Goal: Task Accomplishment & Management: Complete application form

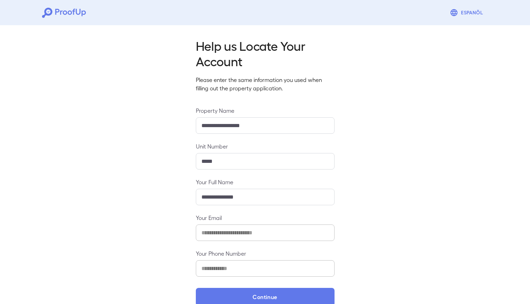
scroll to position [13, 0]
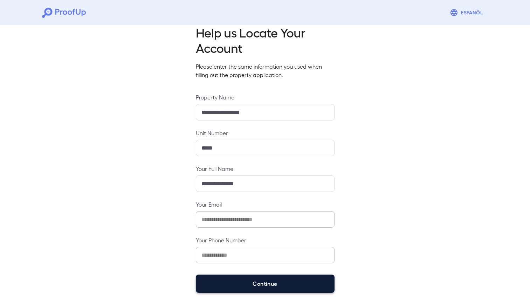
click at [319, 285] on button "Continue" at bounding box center [265, 284] width 139 height 18
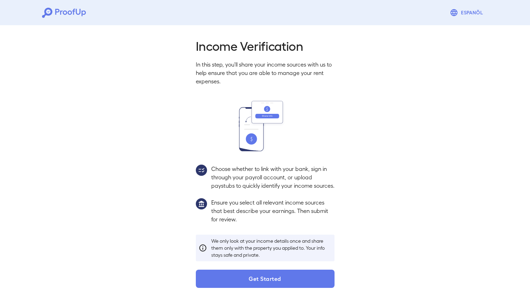
scroll to position [4, 0]
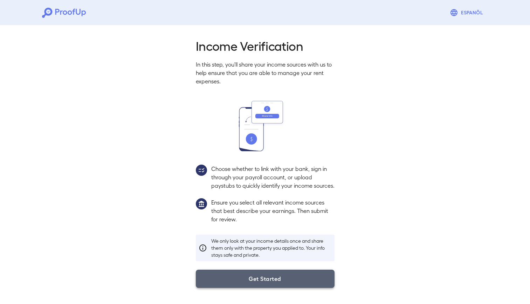
click at [323, 286] on button "Get Started" at bounding box center [265, 279] width 139 height 18
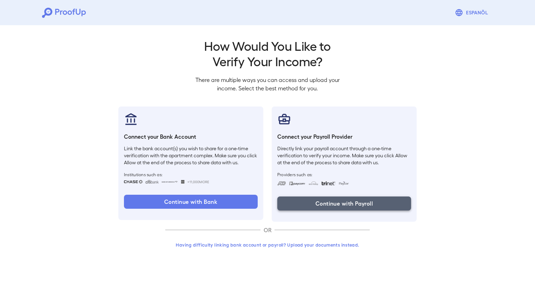
click at [354, 202] on button "Continue with Payroll" at bounding box center [344, 204] width 134 height 14
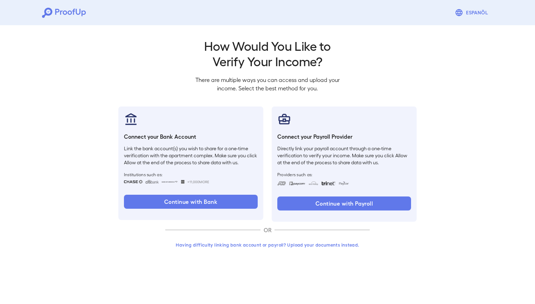
click at [485, 242] on html "Espanõl Go back How Would You Like to Verify Your Income? There are multiple wa…" at bounding box center [267, 134] width 535 height 268
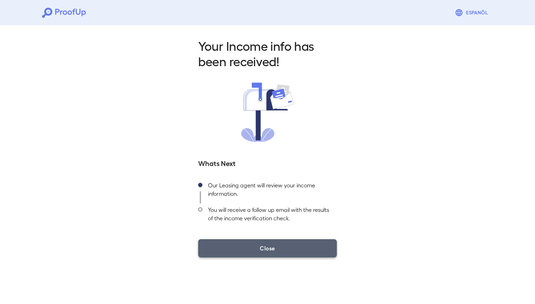
click at [300, 251] on button "Close" at bounding box center [267, 248] width 139 height 18
click at [263, 247] on button "Close" at bounding box center [267, 248] width 139 height 18
click at [288, 255] on button "Close" at bounding box center [267, 248] width 139 height 18
click at [273, 253] on button "Close" at bounding box center [267, 248] width 139 height 18
click at [256, 252] on button "Close" at bounding box center [267, 248] width 139 height 18
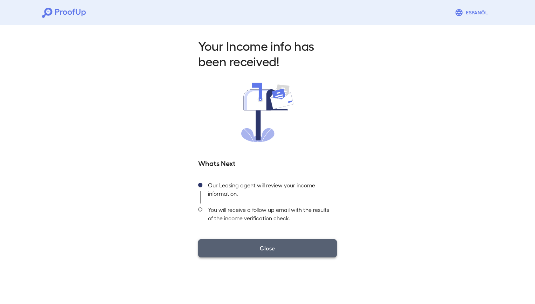
click at [284, 250] on button "Close" at bounding box center [267, 248] width 139 height 18
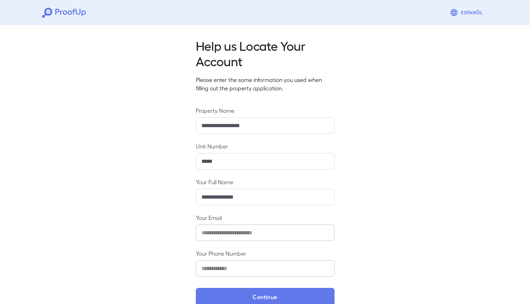
scroll to position [13, 0]
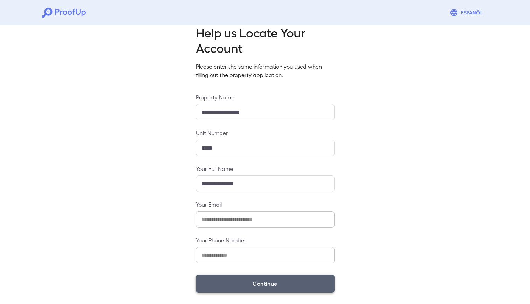
click at [300, 283] on button "Continue" at bounding box center [265, 284] width 139 height 18
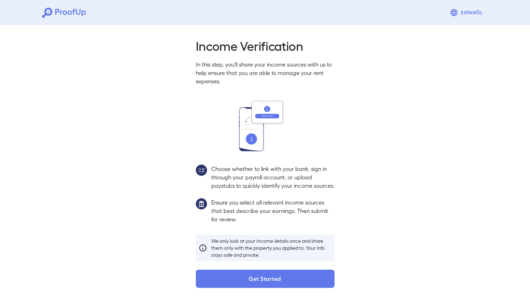
scroll to position [4, 0]
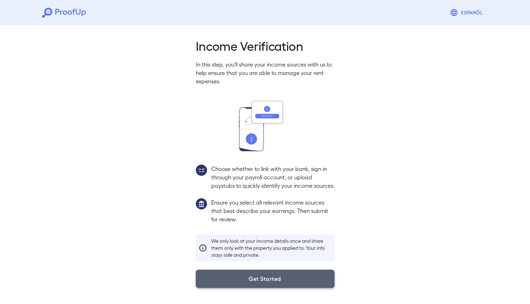
click at [297, 281] on button "Get Started" at bounding box center [265, 279] width 139 height 18
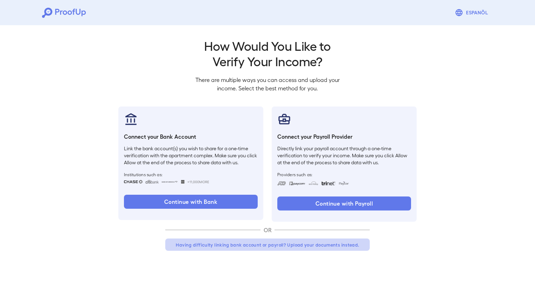
click at [341, 242] on button "Having difficulty linking bank account or payroll? Upload your documents instea…" at bounding box center [267, 245] width 205 height 13
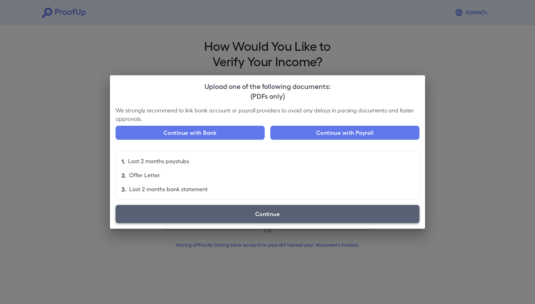
click at [274, 215] on label "Continue" at bounding box center [268, 214] width 304 height 18
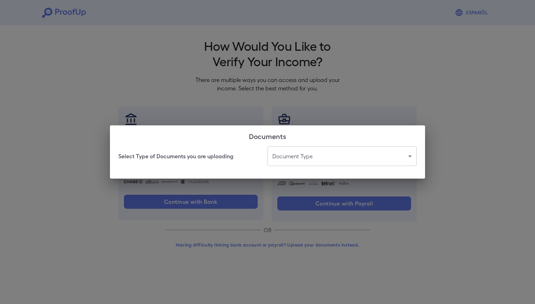
click at [305, 154] on body "Espanõl Go back How Would You Like to Verify Your Income? There are multiple wa…" at bounding box center [267, 134] width 535 height 268
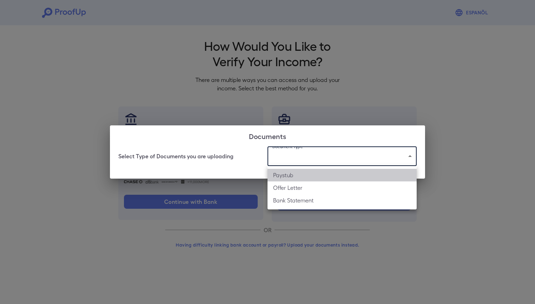
click at [309, 177] on li "Paystub" at bounding box center [342, 175] width 149 height 13
type input "*******"
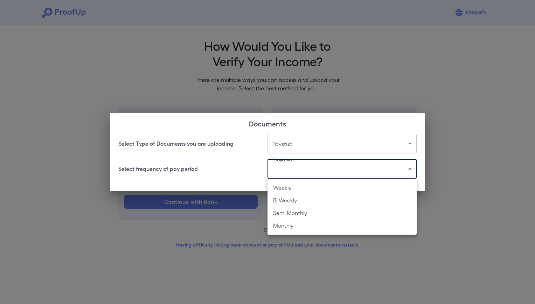
click at [281, 168] on body "Espanõl Go back How Would You Like to Verify Your Income? There are multiple wa…" at bounding box center [267, 134] width 535 height 268
click at [301, 202] on li "Bi-Weekly" at bounding box center [342, 200] width 149 height 13
type input "*********"
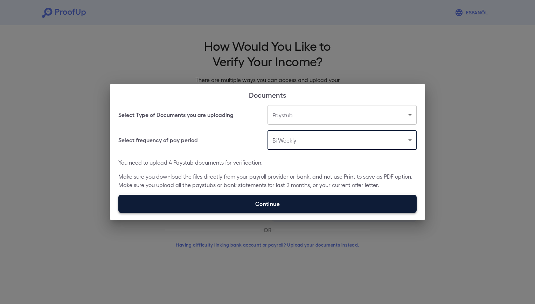
click at [285, 206] on label "Continue" at bounding box center [267, 204] width 298 height 18
click at [119, 213] on input "Continue" at bounding box center [118, 213] width 0 height 0
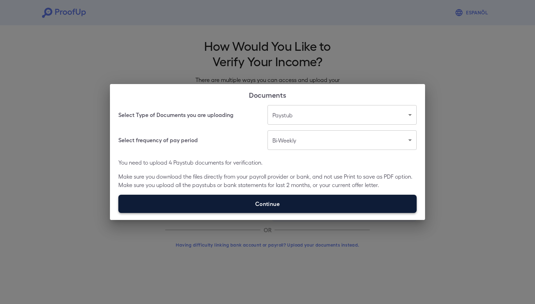
type input "**********"
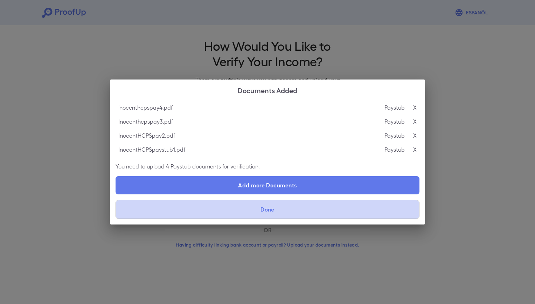
click at [303, 207] on button "Done" at bounding box center [268, 209] width 304 height 19
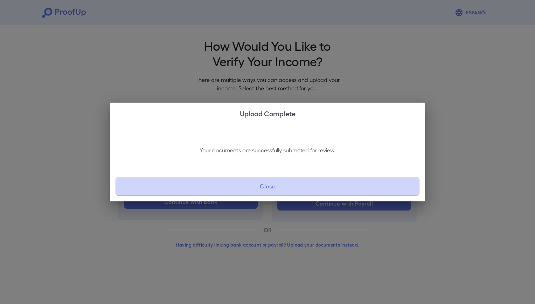
click at [283, 192] on button "Close" at bounding box center [268, 186] width 304 height 19
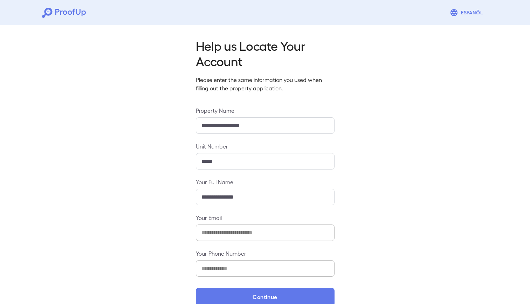
scroll to position [13, 0]
